Goal: Use online tool/utility: Utilize a website feature to perform a specific function

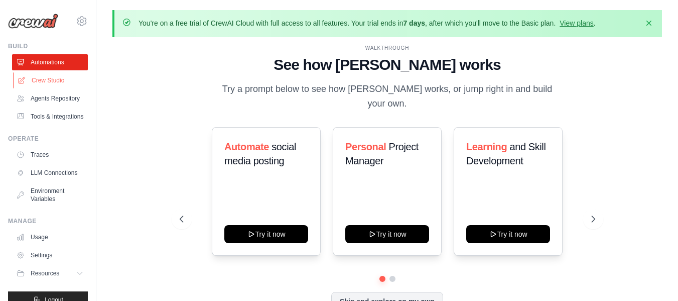
click at [55, 79] on link "Crew Studio" at bounding box center [51, 80] width 76 height 16
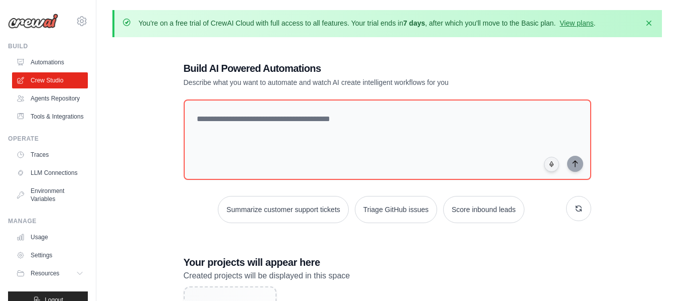
drag, startPoint x: 381, startPoint y: 25, endPoint x: 420, endPoint y: 27, distance: 38.2
click at [420, 27] on p "You're on a free trial of CrewAI Cloud with full access to all features. Your t…" at bounding box center [367, 23] width 457 height 10
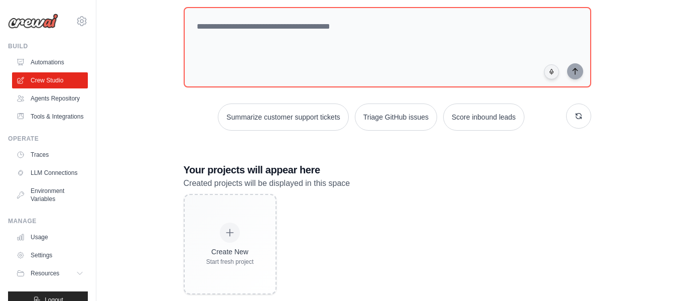
scroll to position [93, 0]
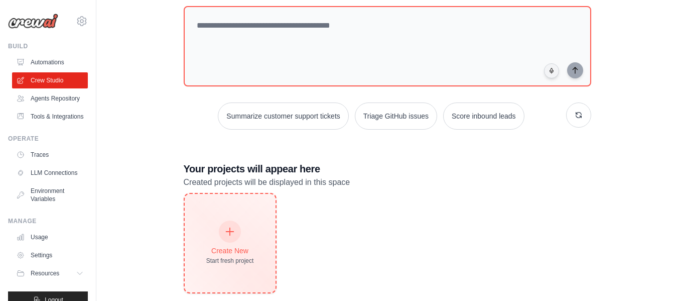
click at [229, 225] on div at bounding box center [230, 231] width 22 height 22
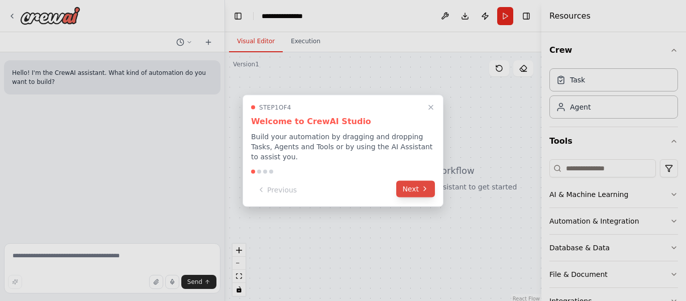
click at [416, 182] on button "Next" at bounding box center [415, 188] width 39 height 17
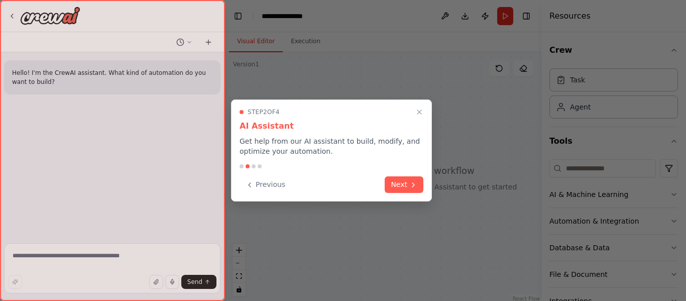
click at [416, 182] on icon at bounding box center [413, 185] width 8 height 8
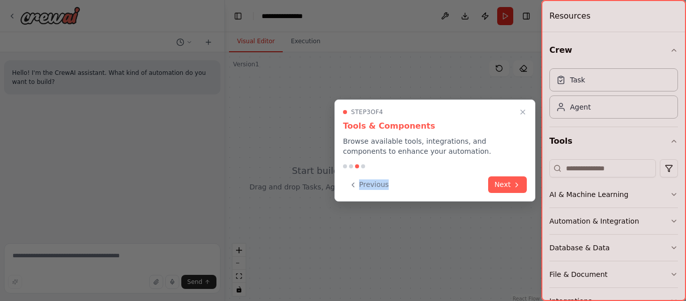
click at [416, 182] on div "Previous Next" at bounding box center [435, 184] width 184 height 17
click at [506, 183] on button "Next" at bounding box center [507, 183] width 39 height 17
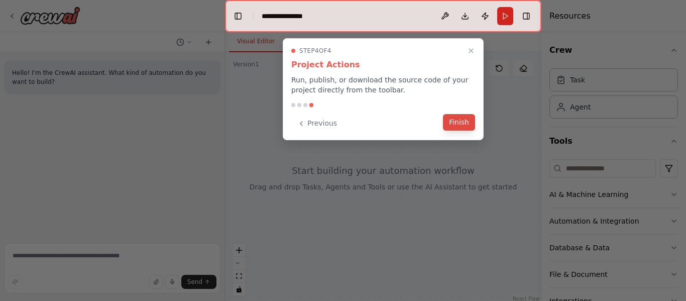
click at [466, 124] on button "Finish" at bounding box center [459, 122] width 32 height 17
